Goal: Task Accomplishment & Management: Use online tool/utility

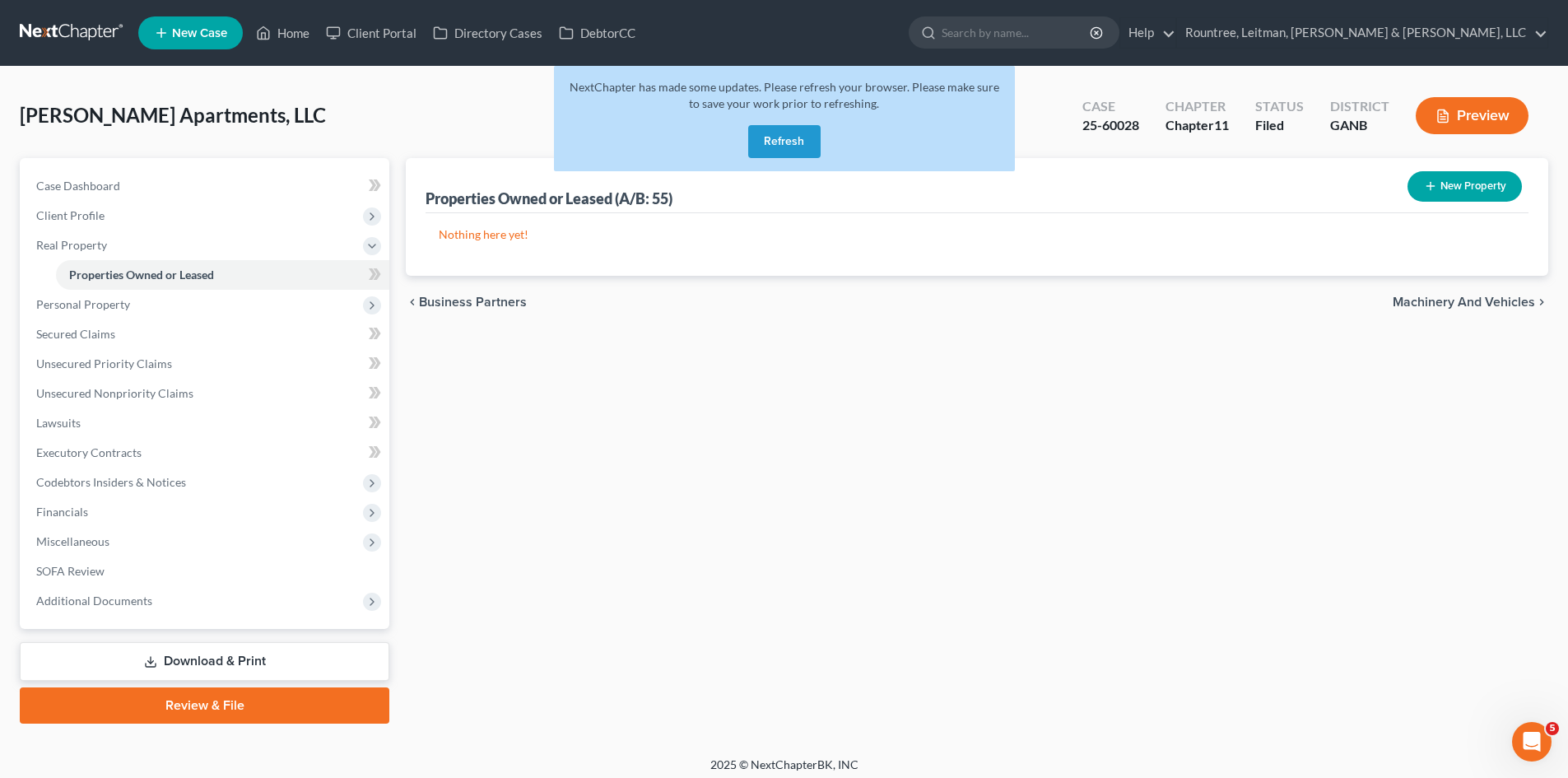
click at [795, 138] on button "Refresh" at bounding box center [784, 141] width 73 height 33
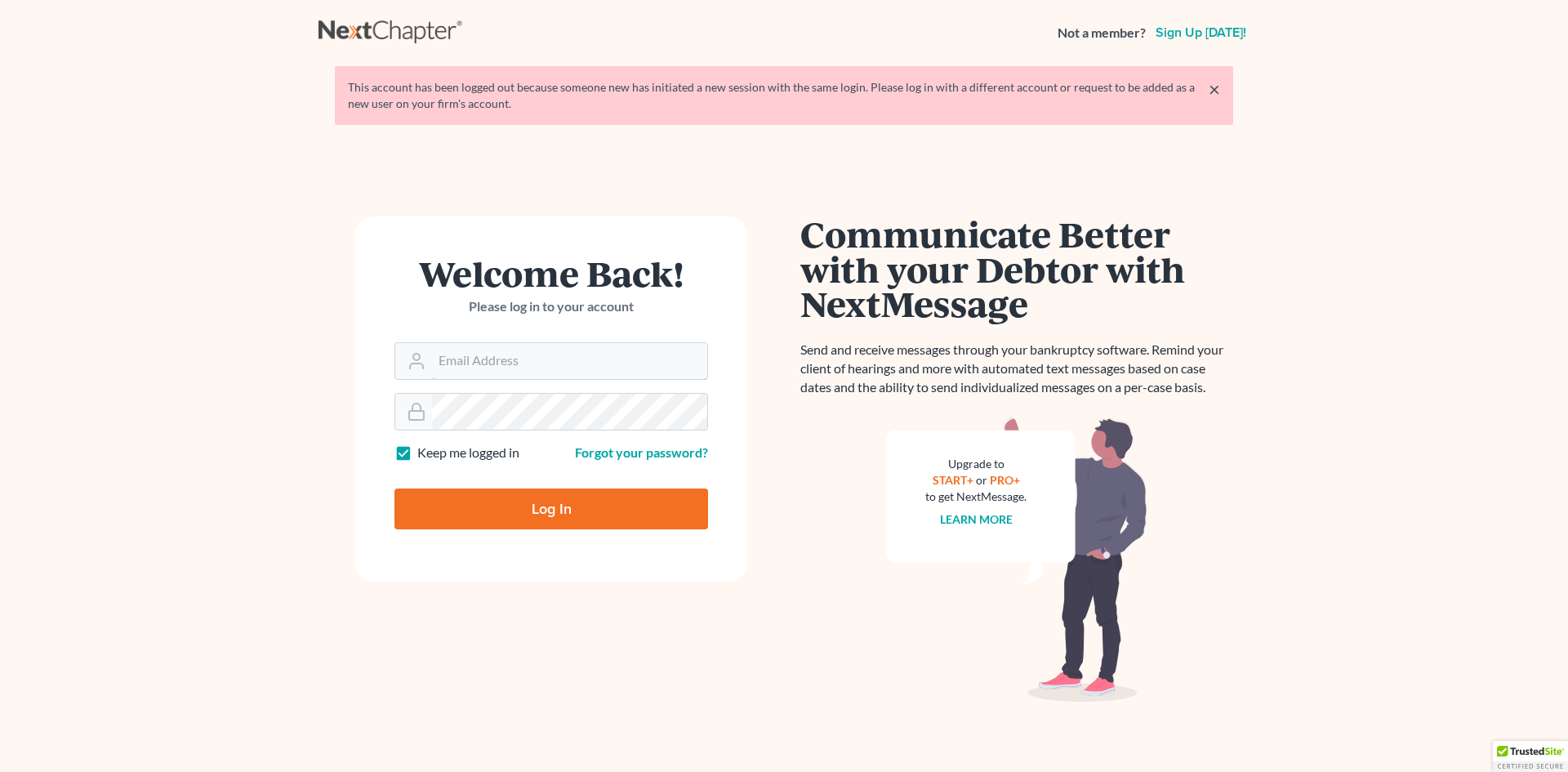
type input "[EMAIL_ADDRESS][DOMAIN_NAME]"
click at [532, 515] on input "Log In" at bounding box center [551, 509] width 314 height 41
type input "Thinking..."
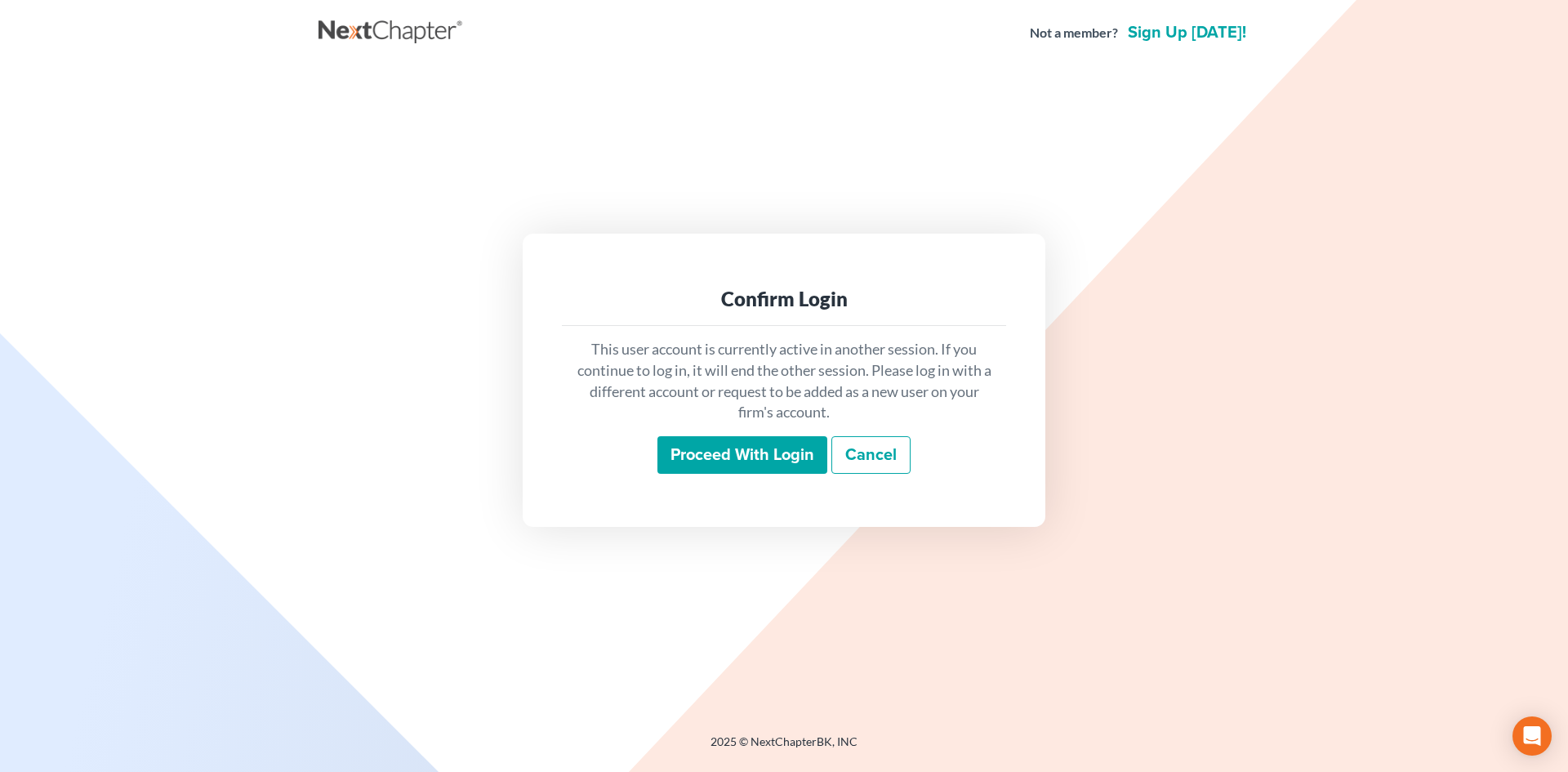
click at [670, 449] on input "Proceed with login" at bounding box center [742, 455] width 169 height 38
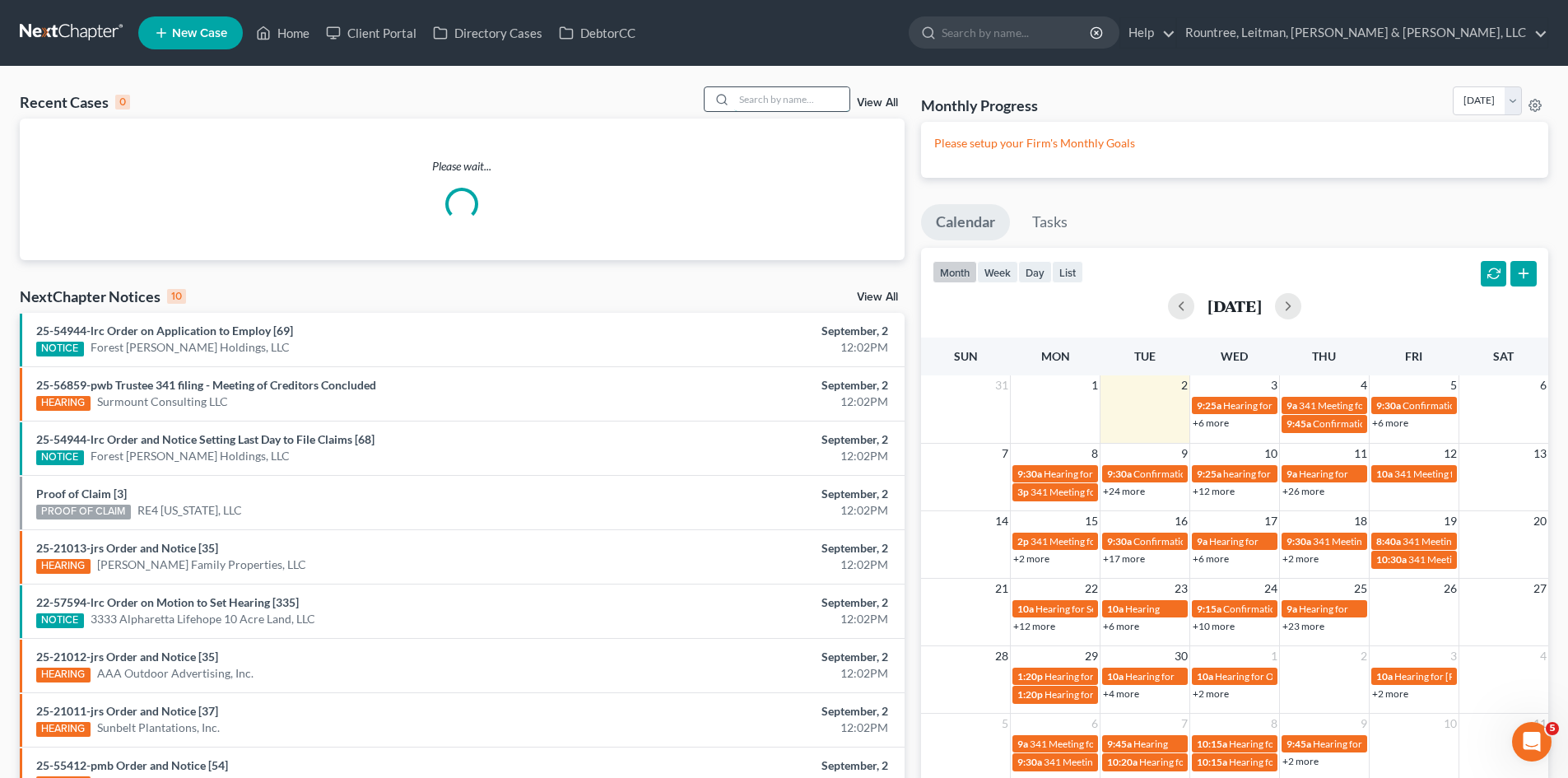
click at [756, 96] on input "search" at bounding box center [791, 99] width 115 height 24
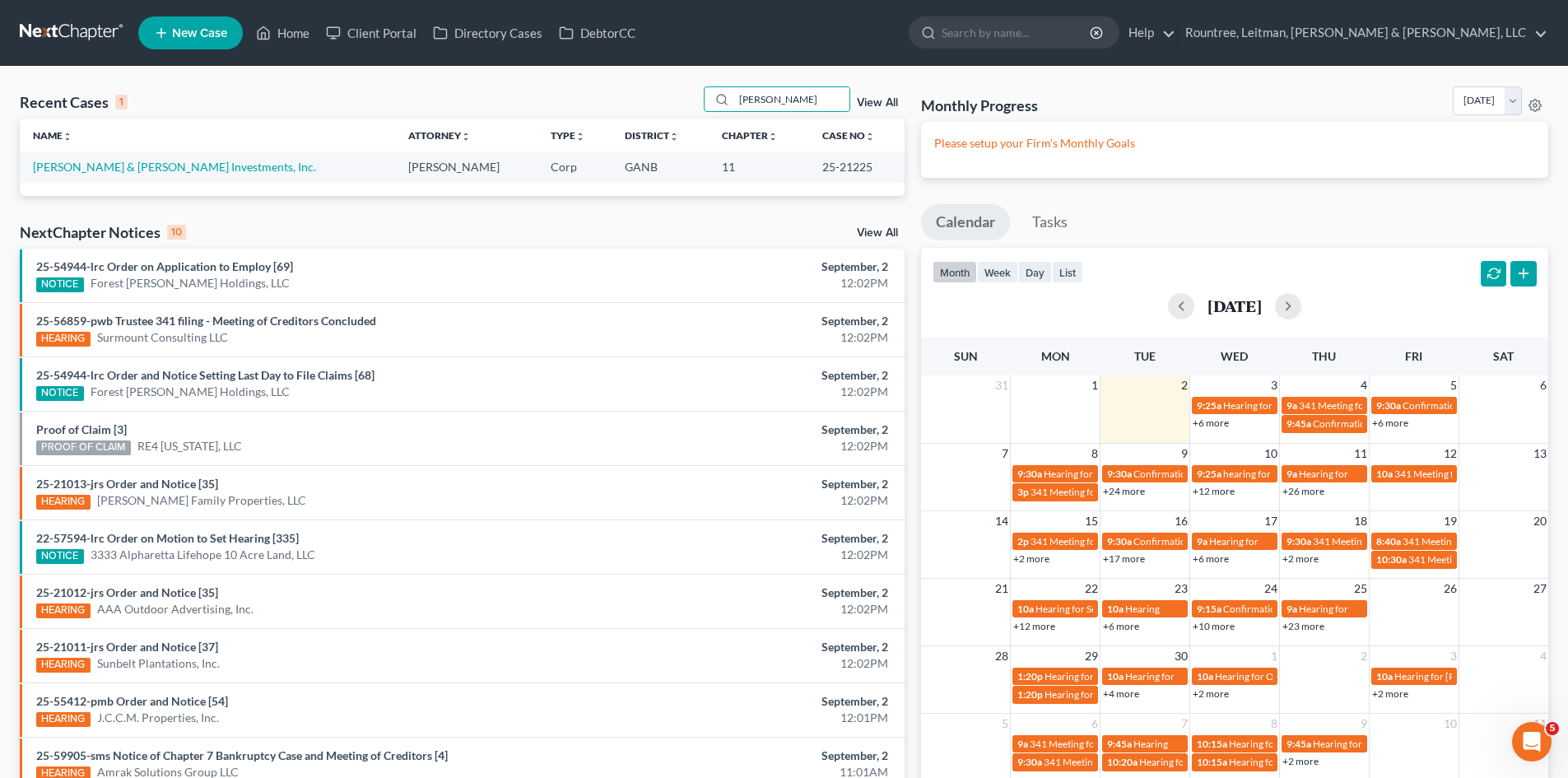
type input "[PERSON_NAME]"
click at [156, 173] on td "[PERSON_NAME] & [PERSON_NAME] Investments, Inc." at bounding box center [207, 166] width 375 height 30
click at [151, 169] on link "[PERSON_NAME] & [PERSON_NAME] Investments, Inc." at bounding box center [175, 167] width 284 height 14
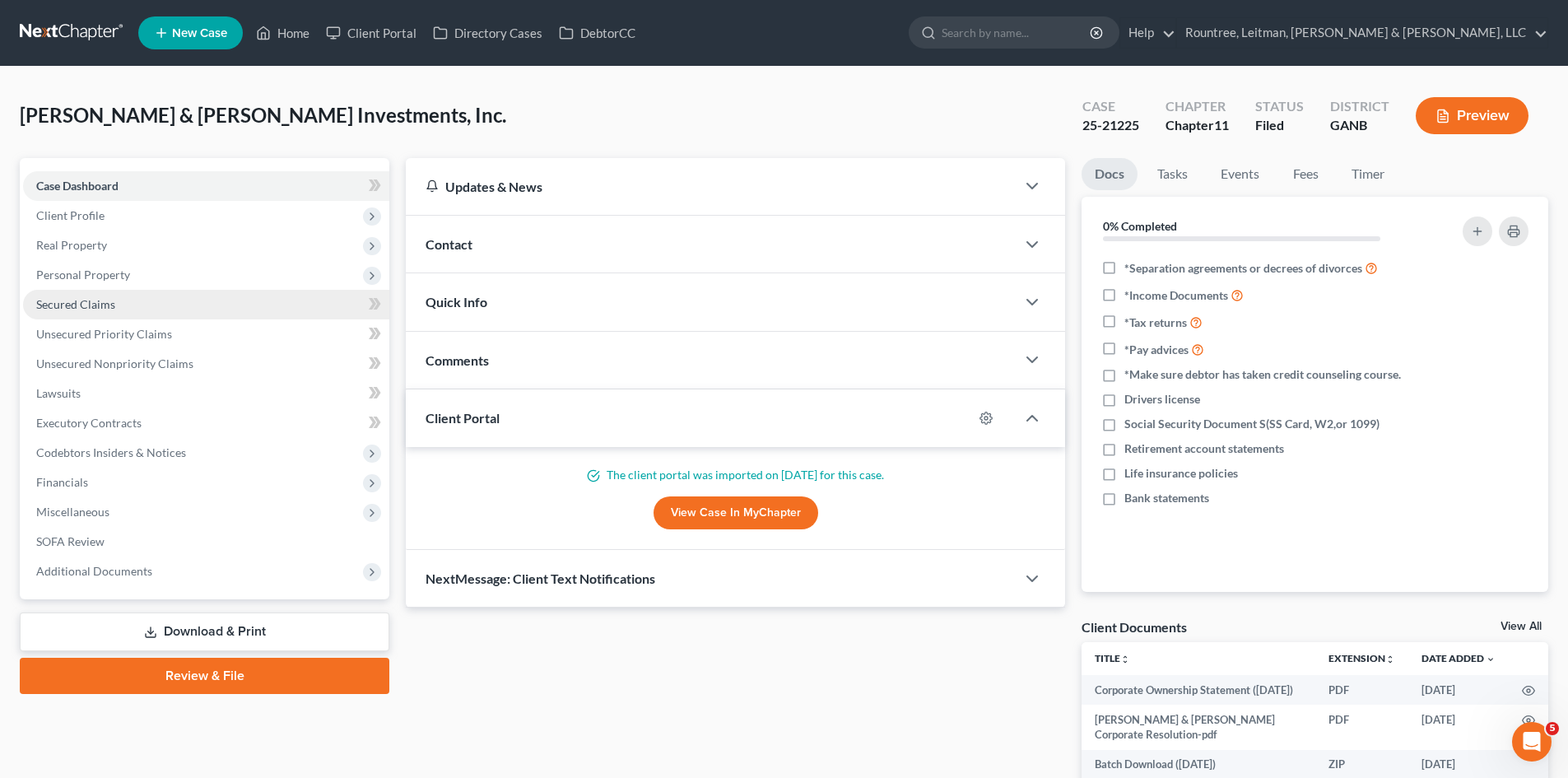
click at [98, 294] on link "Secured Claims" at bounding box center [205, 304] width 366 height 29
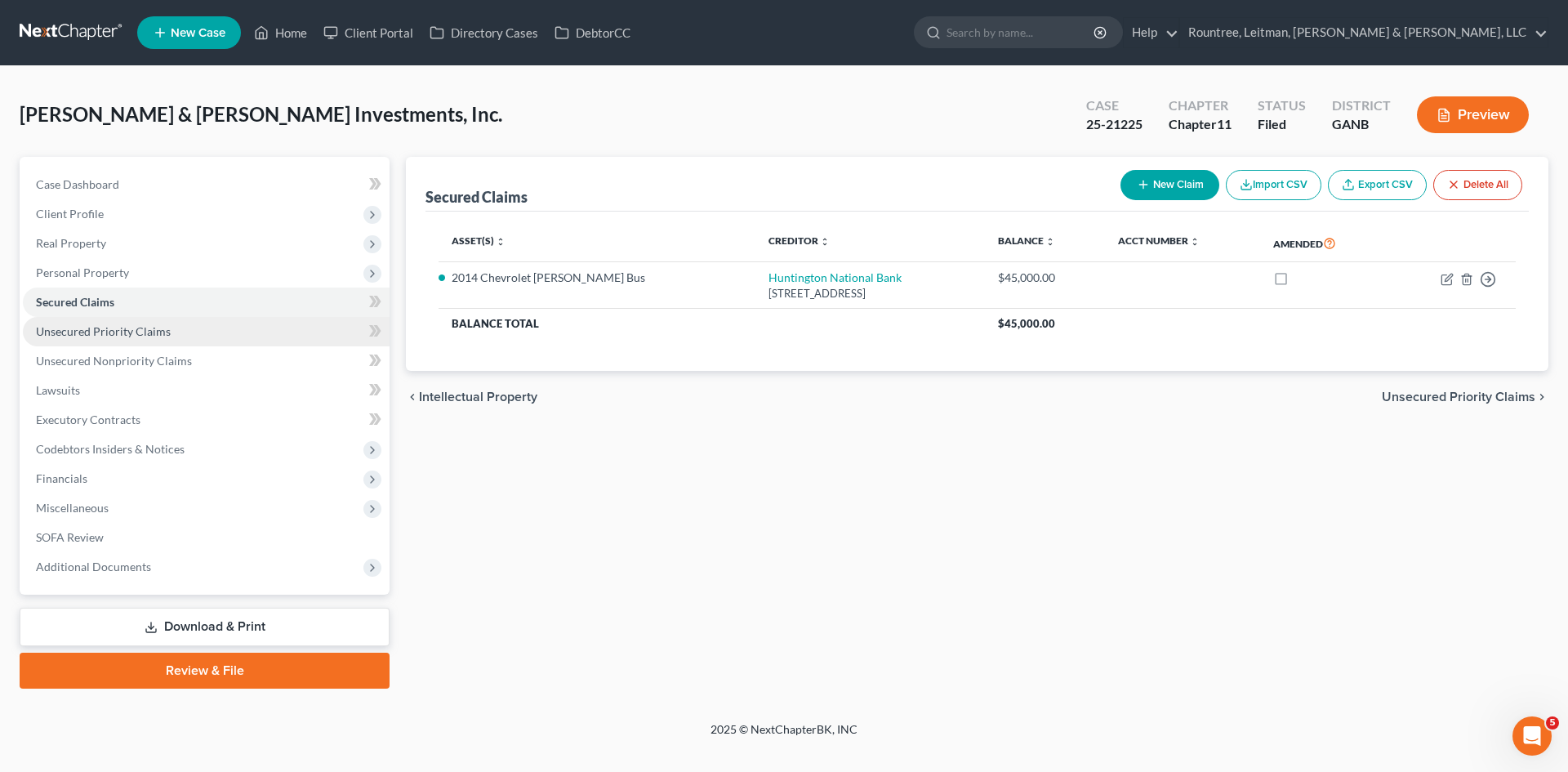
click at [104, 334] on span "Unsecured Priority Claims" at bounding box center [103, 331] width 134 height 14
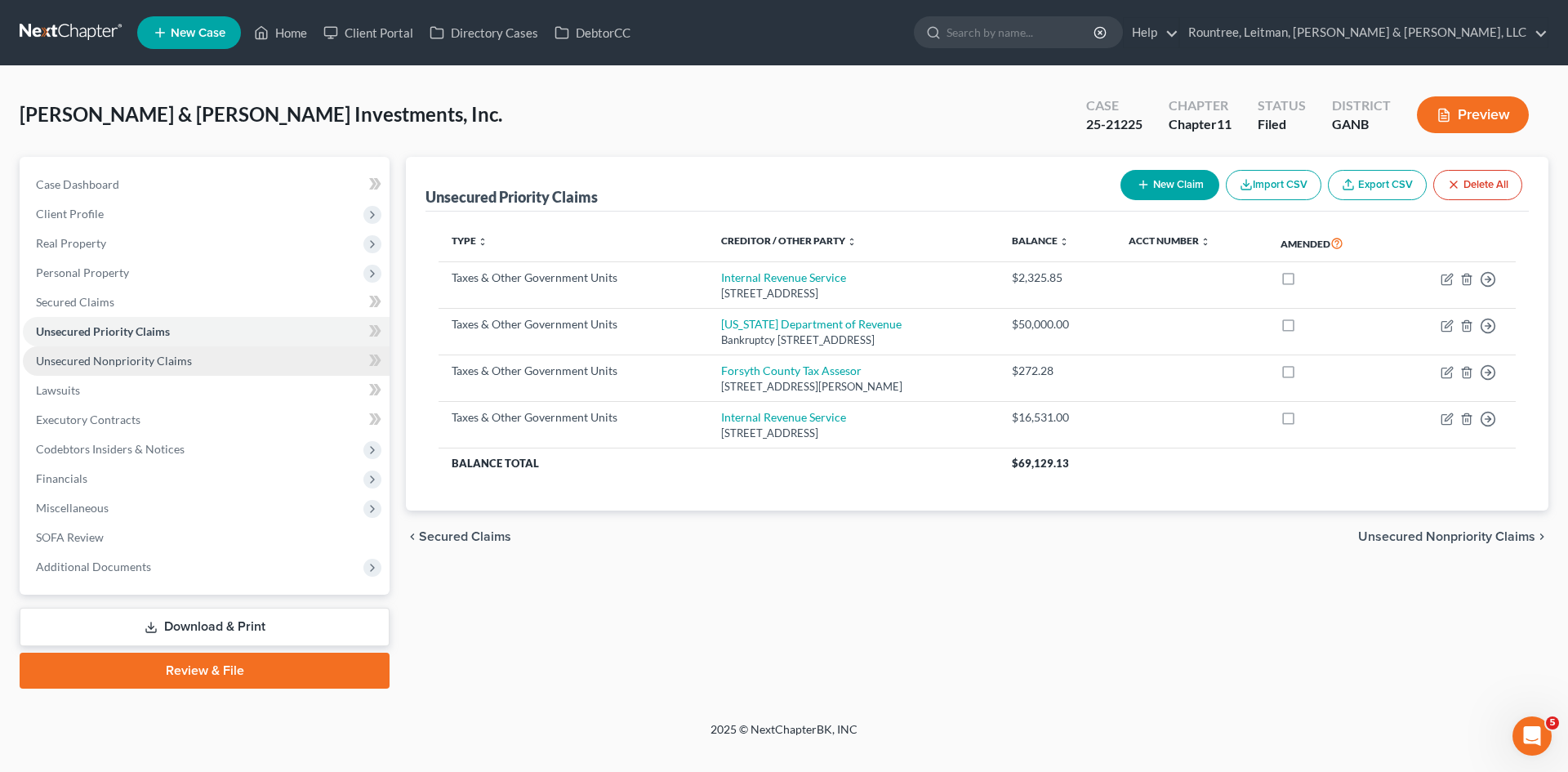
click at [110, 364] on span "Unsecured Nonpriority Claims" at bounding box center [114, 360] width 156 height 14
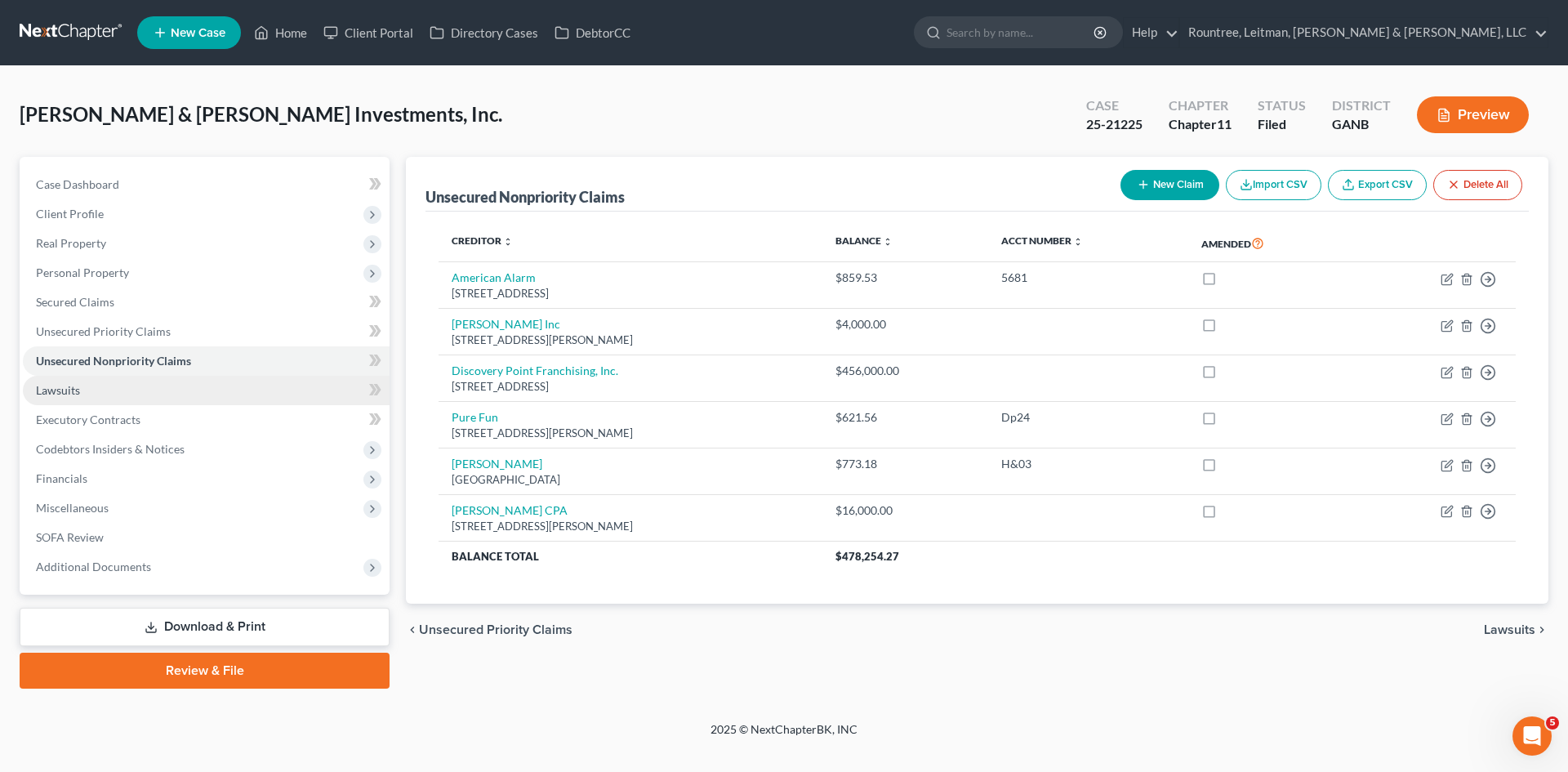
click at [73, 388] on span "Lawsuits" at bounding box center [57, 389] width 44 height 14
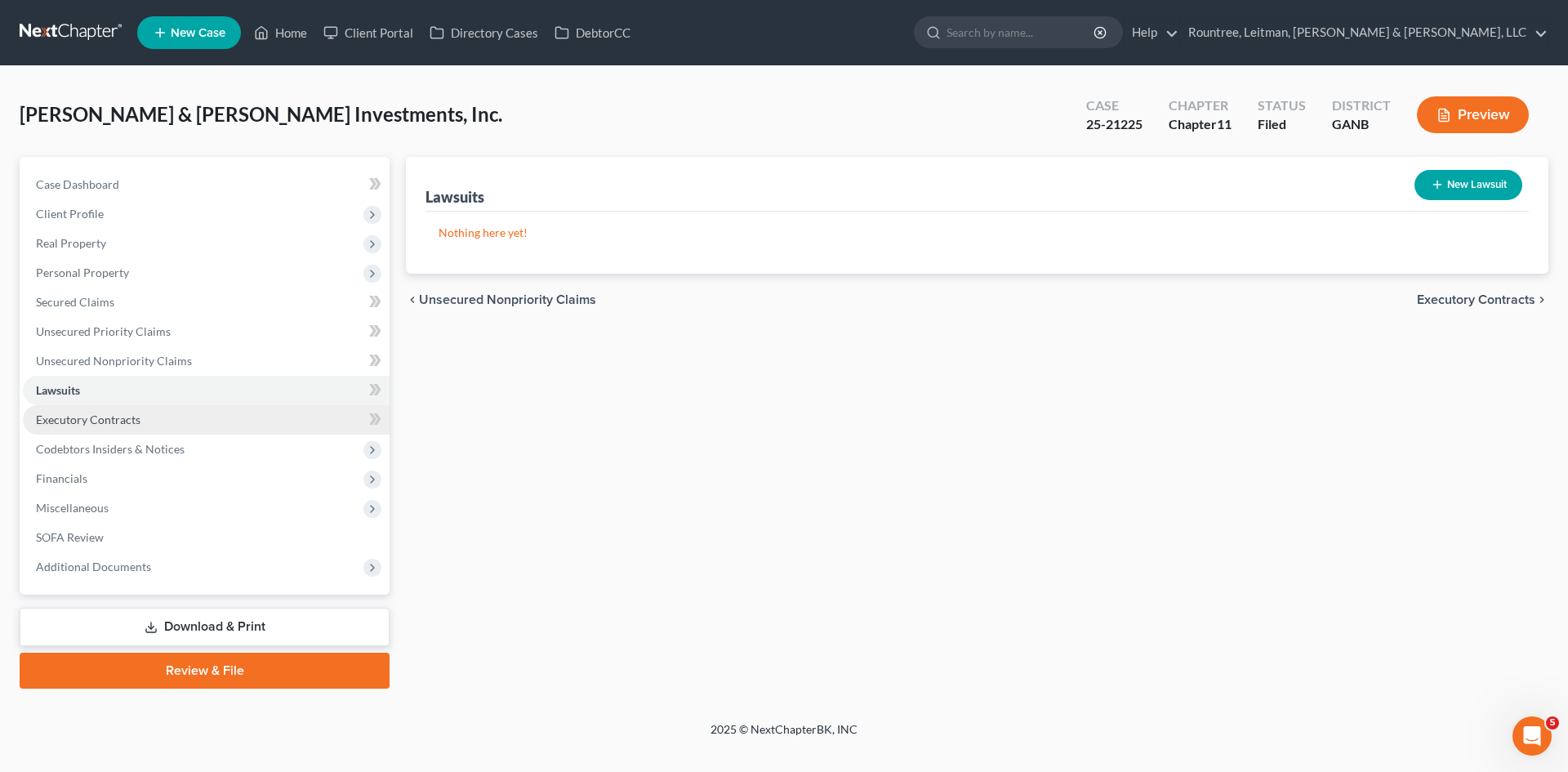
click at [83, 423] on span "Executory Contracts" at bounding box center [88, 420] width 104 height 14
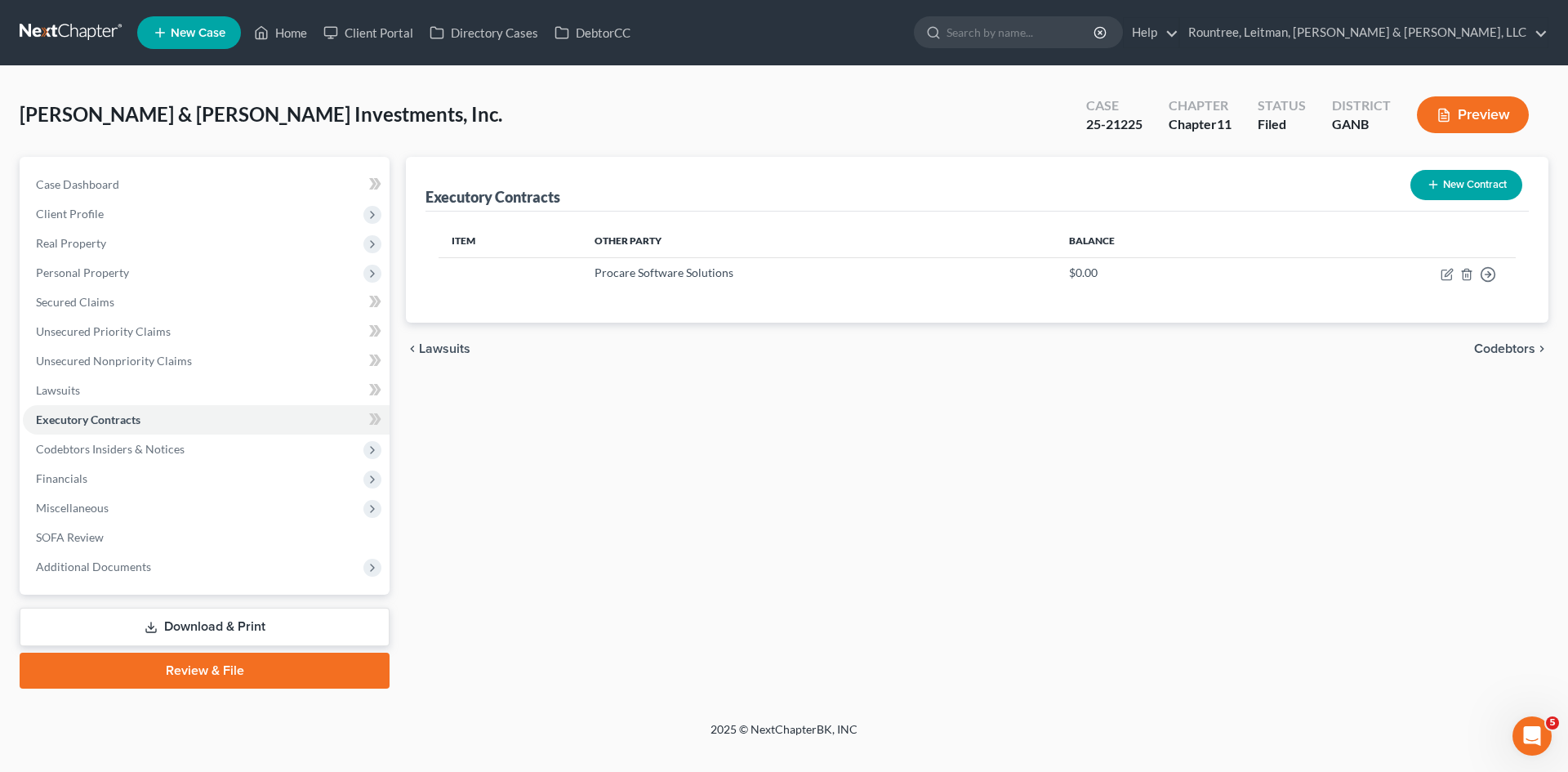
click at [701, 348] on div "chevron_left Lawsuits Codebtors chevron_right" at bounding box center [977, 349] width 1142 height 53
click at [816, 728] on div "2025 © NextChapterBK, INC" at bounding box center [784, 736] width 931 height 29
click at [858, 667] on div "Executory Contracts New Contract Item Other Party Balance Procare Software Solu…" at bounding box center [977, 423] width 1159 height 532
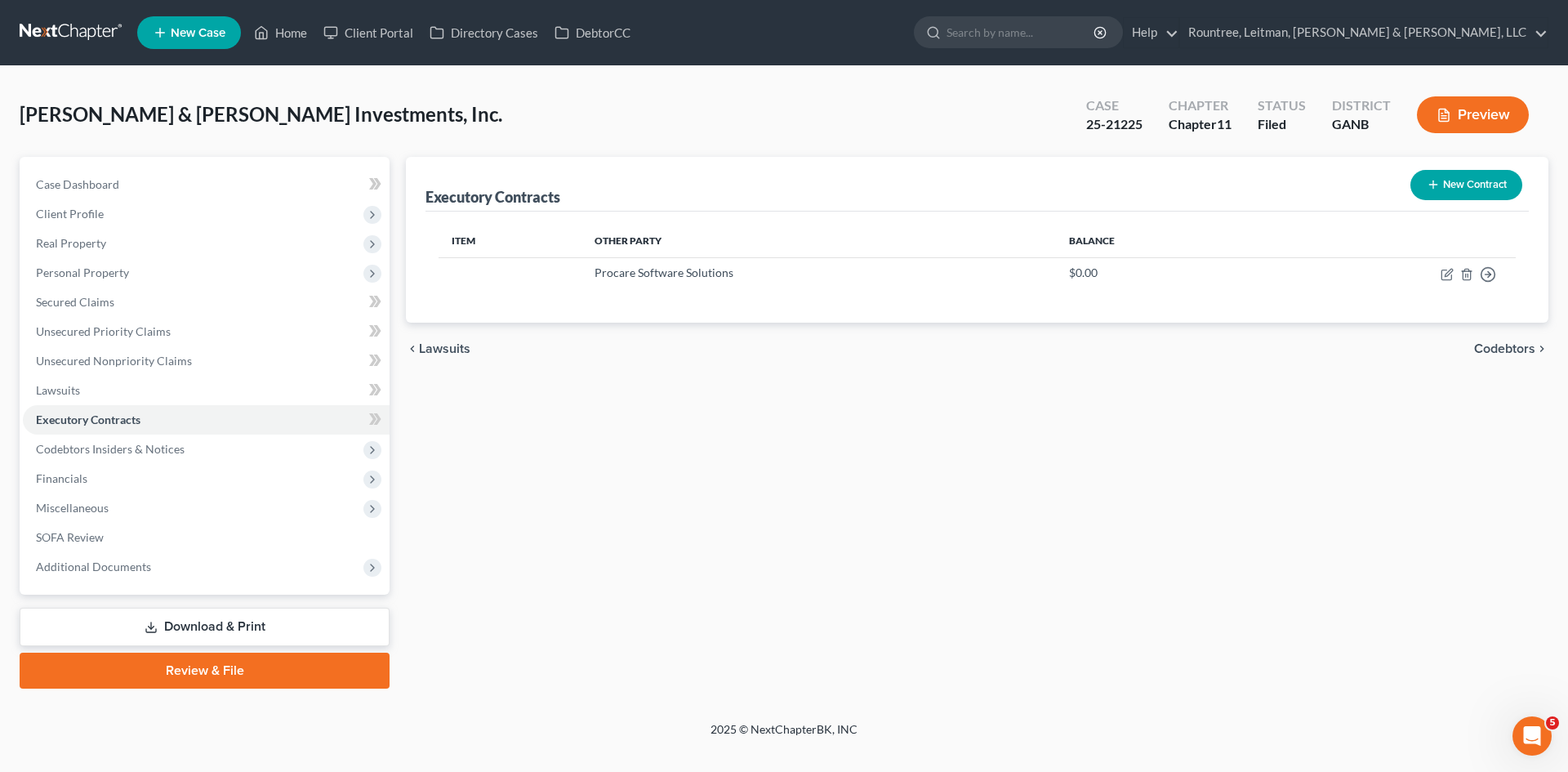
click at [504, 413] on div "Executory Contracts New Contract Item Other Party Balance Procare Software Solu…" at bounding box center [977, 423] width 1159 height 532
click at [75, 301] on span "Secured Claims" at bounding box center [75, 302] width 79 height 14
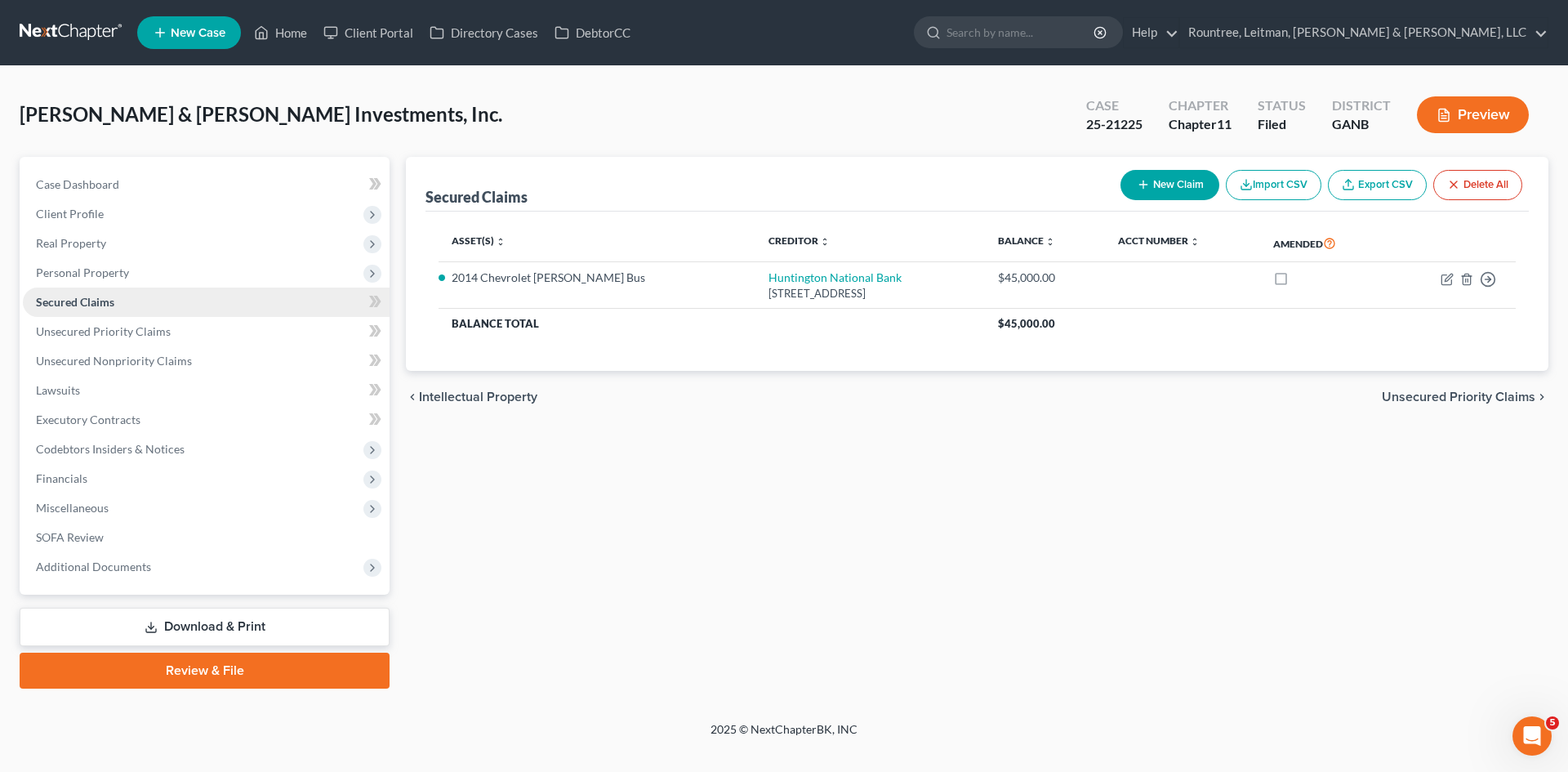
click at [75, 301] on span "Secured Claims" at bounding box center [75, 302] width 79 height 14
click at [86, 423] on span "Executory Contracts" at bounding box center [88, 420] width 104 height 14
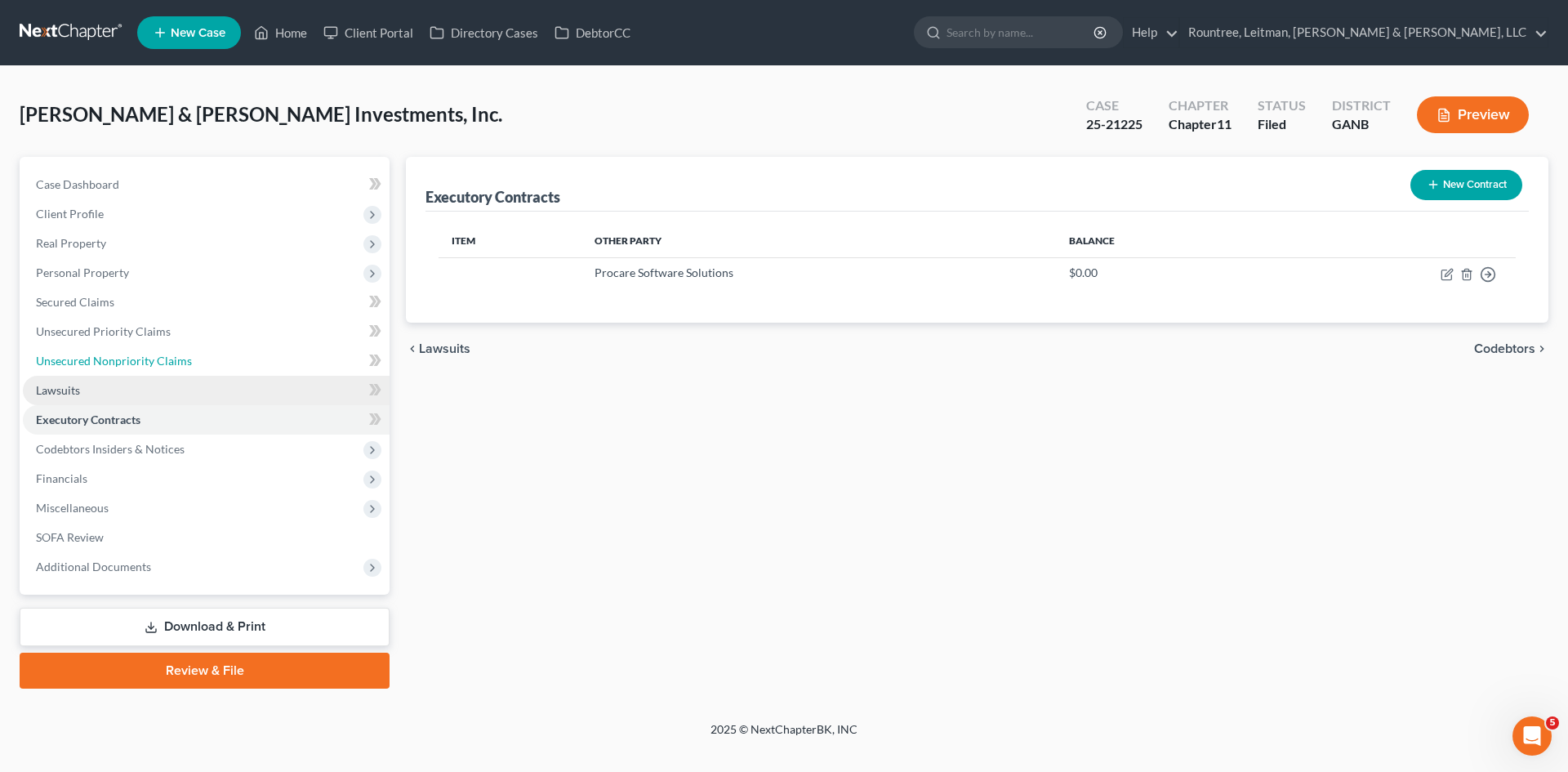
drag, startPoint x: 89, startPoint y: 361, endPoint x: 261, endPoint y: 397, distance: 175.7
click at [89, 361] on span "Unsecured Nonpriority Claims" at bounding box center [114, 360] width 156 height 14
